Goal: Communication & Community: Answer question/provide support

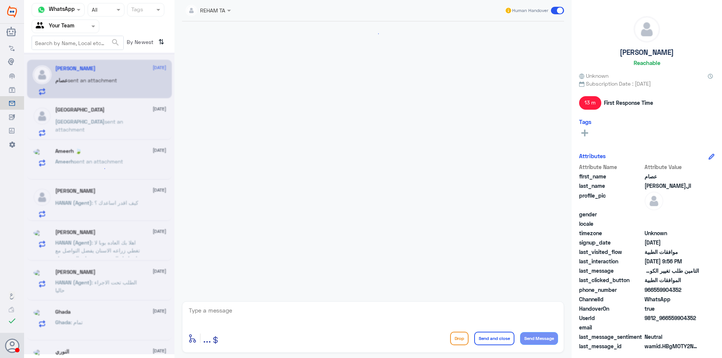
scroll to position [503, 0]
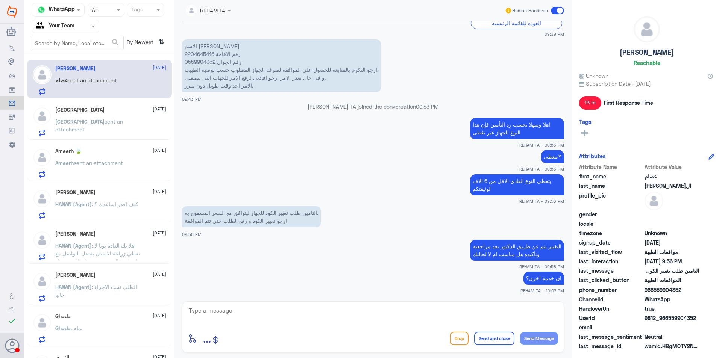
click at [534, 279] on p "اي خدمة اخرى؟" at bounding box center [543, 278] width 41 height 13
click at [503, 256] on p "التغيير يتم عن طريق الدكتور بعد مراجعته وتأكيده هل مناسب ام لا لحالتك" at bounding box center [517, 250] width 94 height 21
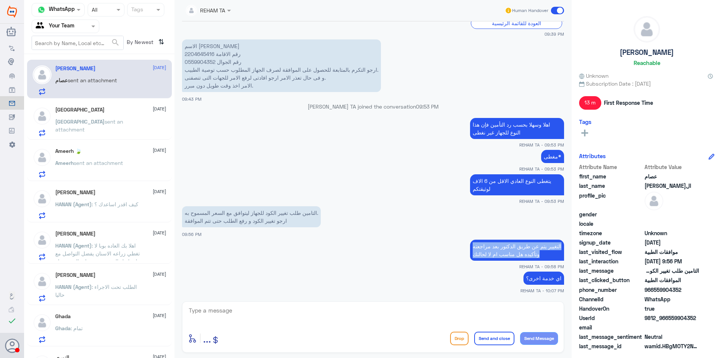
click at [503, 256] on p "التغيير يتم عن طريق الدكتور بعد مراجعته وتأكيده هل مناسب ام لا لحالتك" at bounding box center [517, 250] width 94 height 21
click at [306, 318] on textarea at bounding box center [373, 315] width 370 height 18
click at [206, 62] on p "الاسم [PERSON_NAME] رقم الاقامة 2204645416 رقم الجوال 0559904352 ارجو التكرم با…" at bounding box center [281, 65] width 199 height 53
copy p "0559904352"
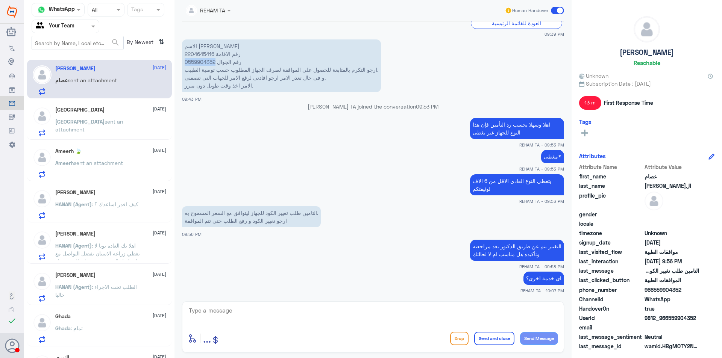
click at [211, 65] on p "الاسم [PERSON_NAME] رقم الاقامة 2204645416 رقم الجوال 0559904352 ارجو التكرم با…" at bounding box center [281, 65] width 199 height 53
click at [264, 90] on p "الاسم [PERSON_NAME] رقم الاقامة 2204645416 رقم الجوال 0559904352 ارجو التكرم با…" at bounding box center [281, 65] width 199 height 53
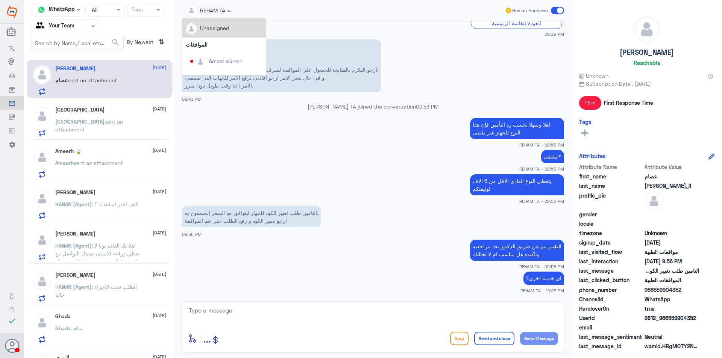
click at [226, 14] on span at bounding box center [229, 10] width 9 height 8
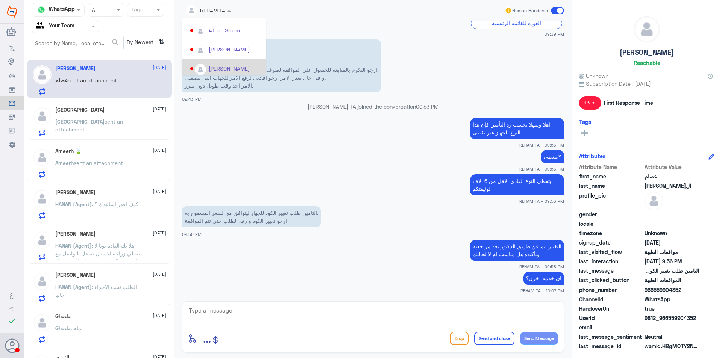
scroll to position [75, 0]
click at [232, 42] on div "Afnan Salem" at bounding box center [224, 43] width 31 height 8
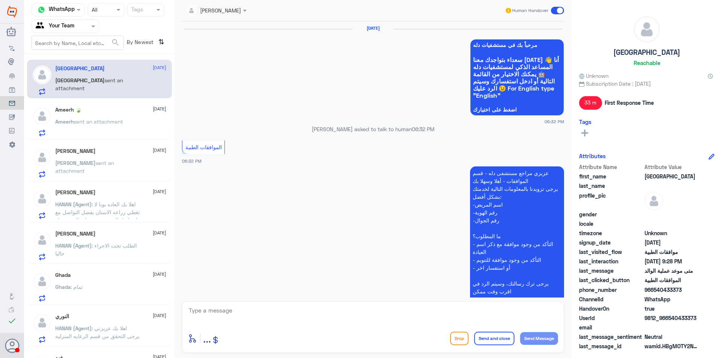
scroll to position [478, 0]
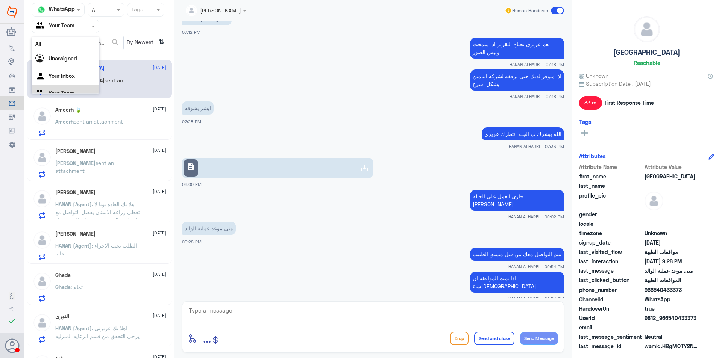
click at [82, 27] on div at bounding box center [65, 26] width 67 height 9
click at [69, 61] on div "Your Inbox" at bounding box center [66, 67] width 68 height 17
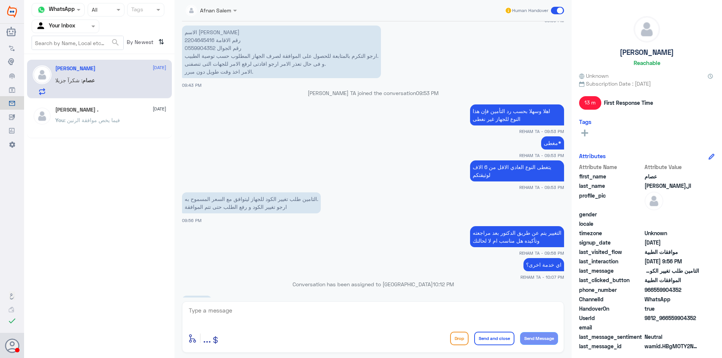
scroll to position [528, 0]
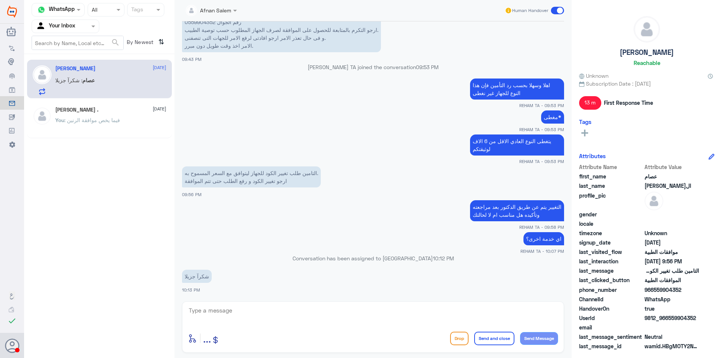
click at [286, 312] on textarea at bounding box center [373, 315] width 370 height 18
click at [73, 31] on div "Your Inbox" at bounding box center [55, 26] width 39 height 11
click at [74, 85] on Team "Your Team" at bounding box center [62, 83] width 26 height 6
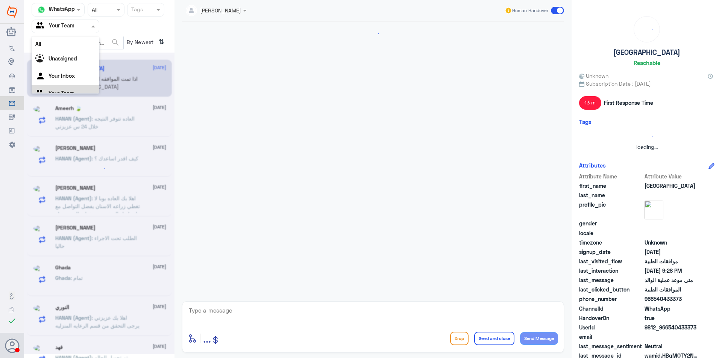
scroll to position [0, 0]
click at [71, 29] on input "text" at bounding box center [56, 26] width 41 height 9
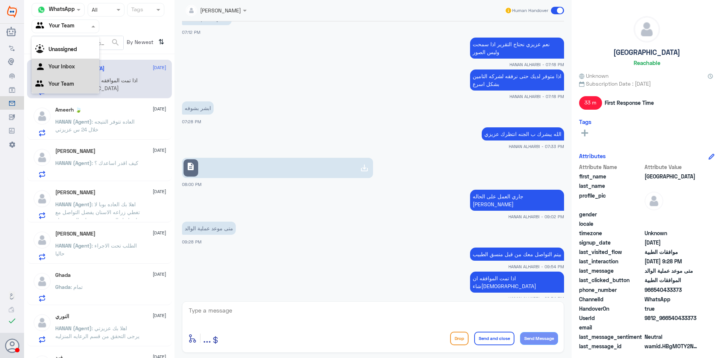
click at [82, 64] on div "Your Inbox" at bounding box center [66, 67] width 68 height 17
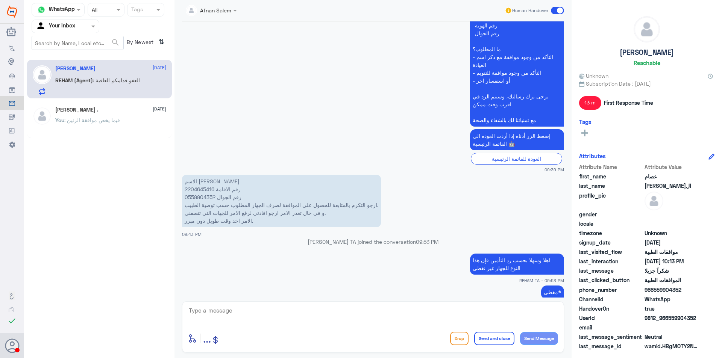
scroll to position [309, 0]
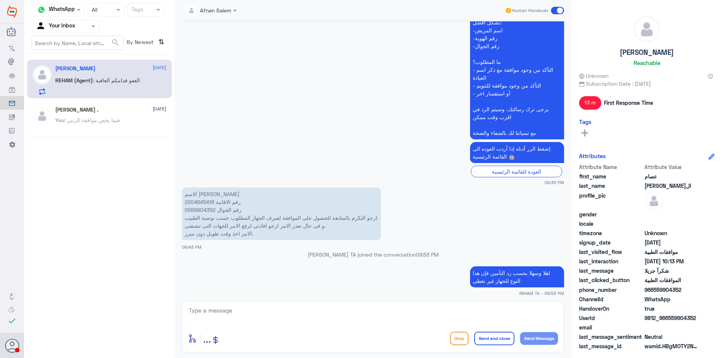
click at [193, 212] on p "الاسم [PERSON_NAME] رقم الاقامة 2204645416 رقم الجوال 0559904352 ارجو التكرم با…" at bounding box center [281, 214] width 199 height 53
copy p "0559904352"
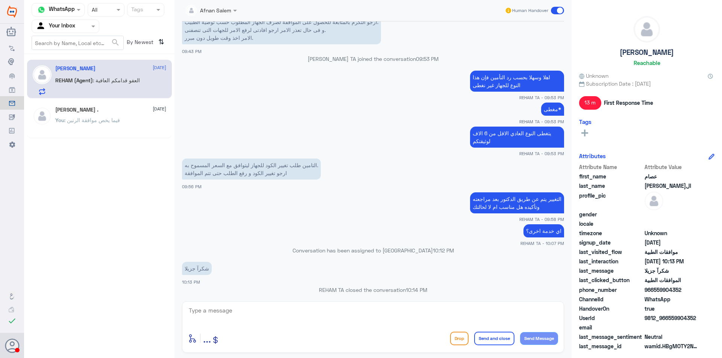
scroll to position [385, 0]
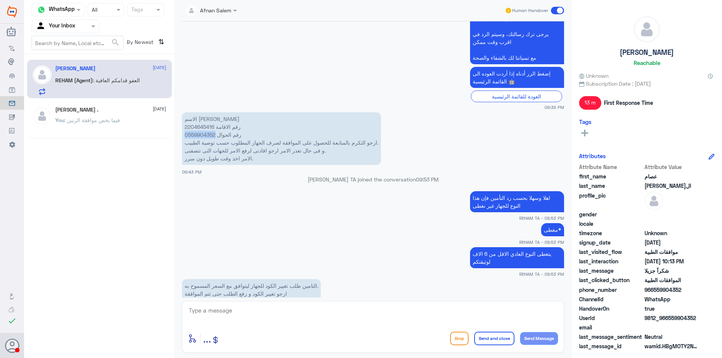
copy p "0559904352"
click at [201, 136] on p "الاسم [PERSON_NAME] رقم الاقامة 2204645416 رقم الجوال 0559904352 ارجو التكرم با…" at bounding box center [281, 138] width 199 height 53
click at [209, 138] on p "الاسم [PERSON_NAME] رقم الاقامة 2204645416 رقم الجوال 0559904352 ارجو التكرم با…" at bounding box center [281, 138] width 199 height 53
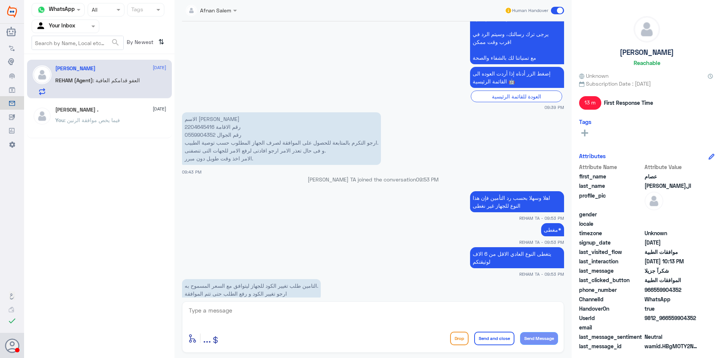
click at [77, 27] on input "text" at bounding box center [56, 26] width 41 height 9
click at [77, 80] on div "Your Team" at bounding box center [66, 84] width 68 height 17
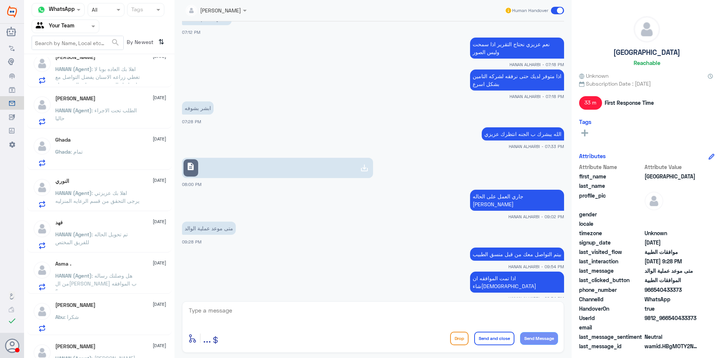
scroll to position [150, 0]
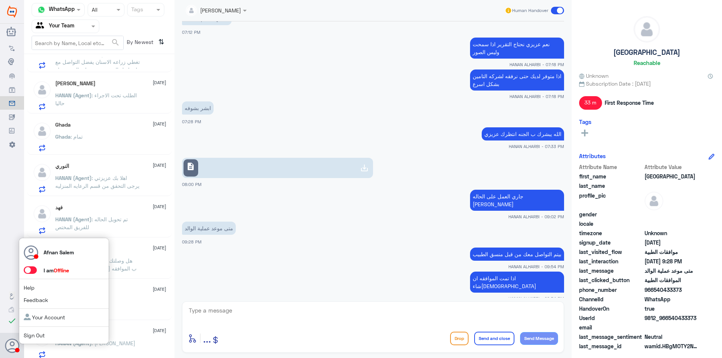
click at [35, 336] on link "Sign Out" at bounding box center [34, 335] width 21 height 6
